Goal: Task Accomplishment & Management: Manage account settings

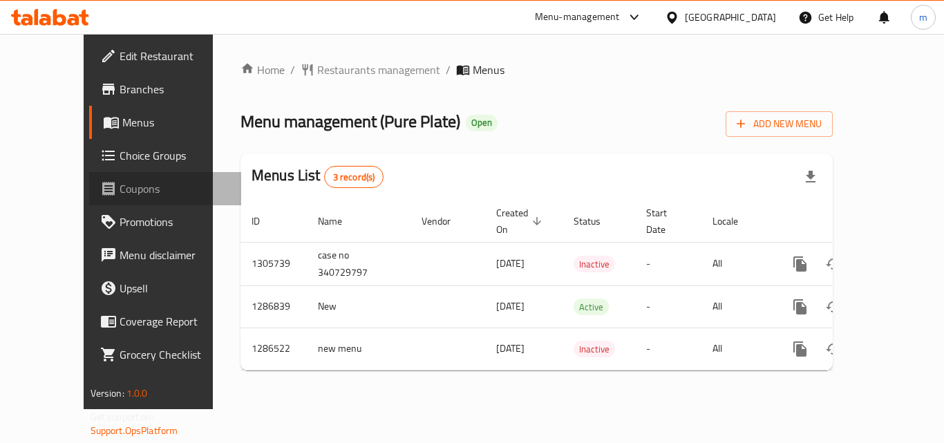
click at [120, 182] on span "Coupons" at bounding box center [175, 188] width 111 height 17
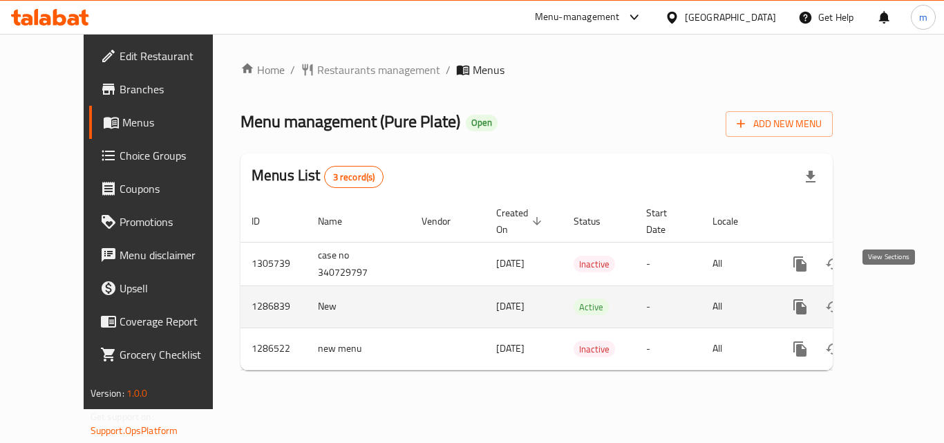
click at [891, 298] on icon "enhanced table" at bounding box center [899, 306] width 17 height 17
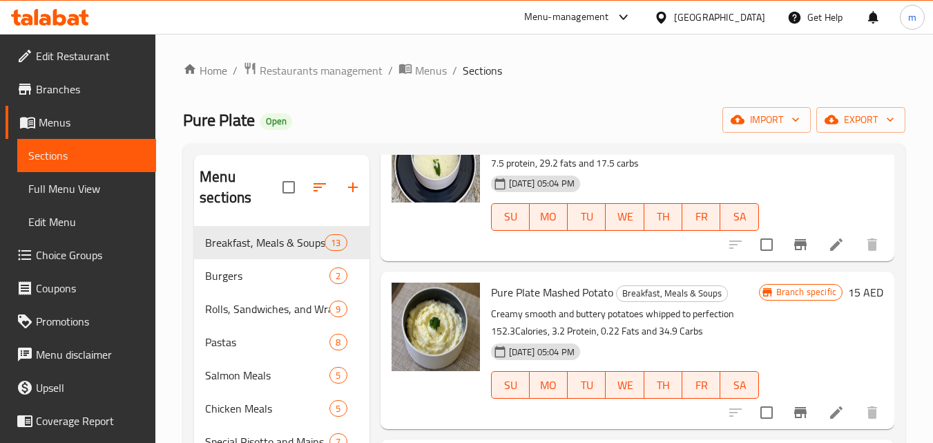
scroll to position [1926, 0]
click at [548, 396] on button "MO" at bounding box center [549, 385] width 38 height 28
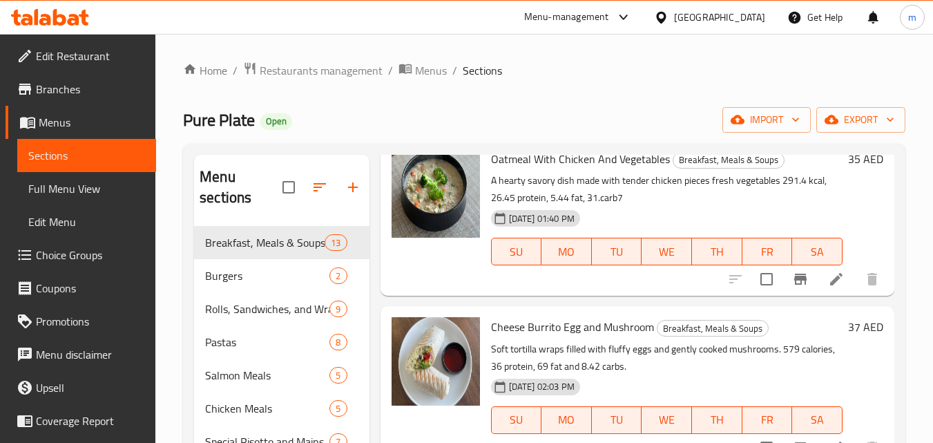
scroll to position [61, 0]
